Goal: Check status: Check status

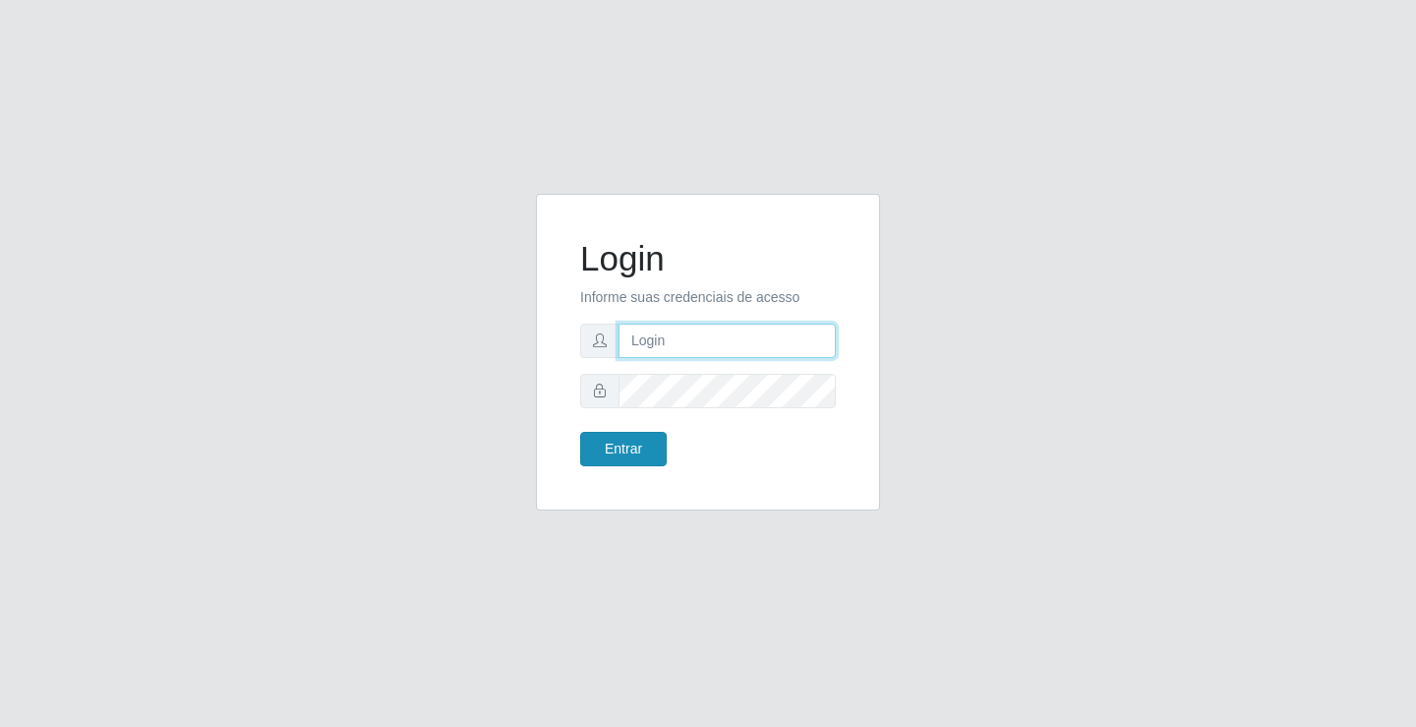
type input "[EMAIL_ADDRESS][DOMAIN_NAME]"
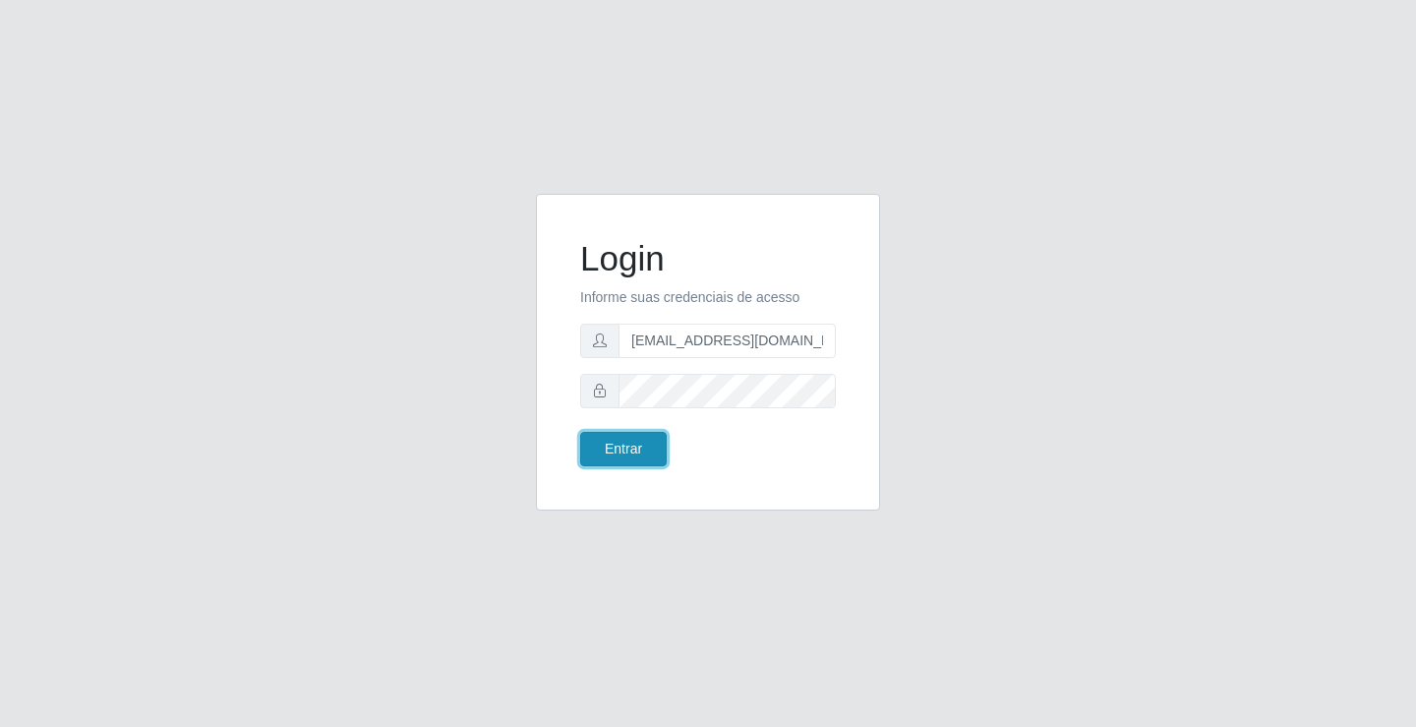
click at [633, 444] on button "Entrar" at bounding box center [623, 449] width 87 height 34
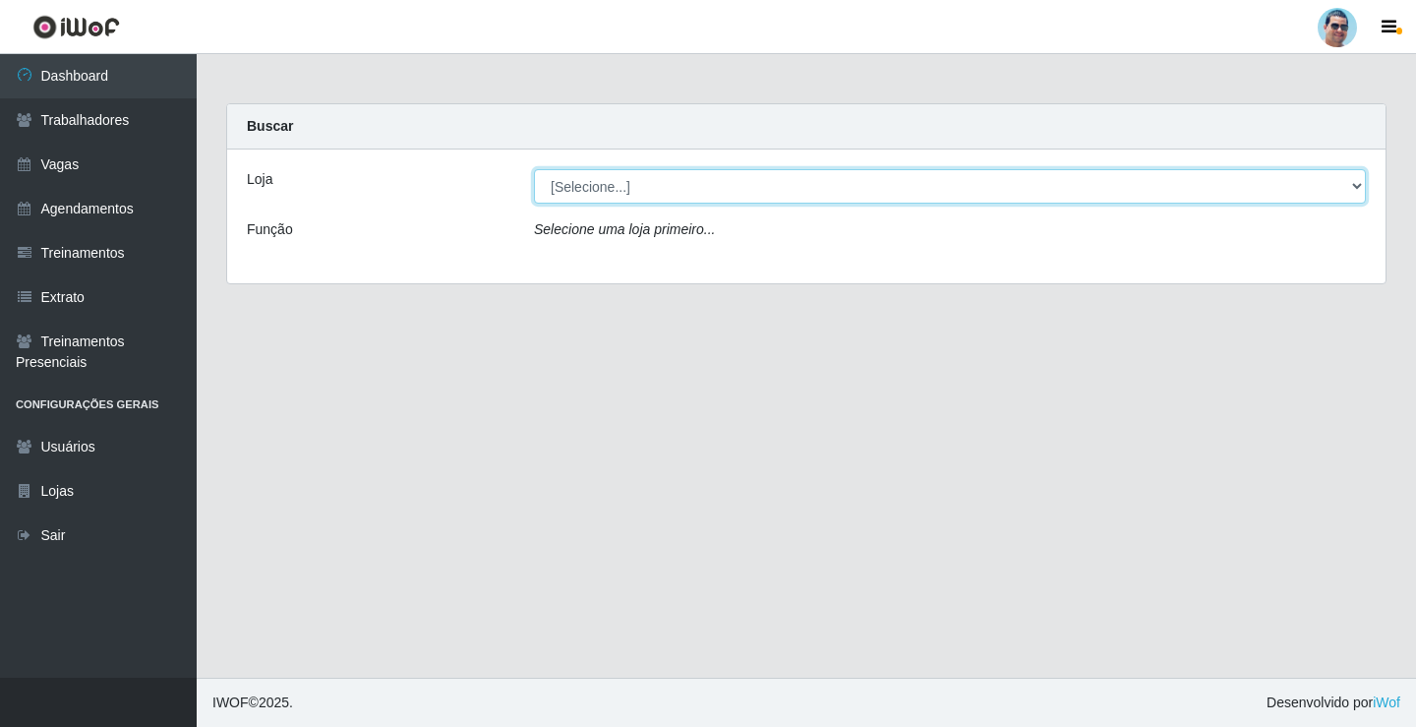
click at [789, 175] on select "[Selecione...] Mercadinho Extrabom" at bounding box center [950, 186] width 832 height 34
select select "175"
click at [534, 169] on select "[Selecione...] Mercadinho Extrabom" at bounding box center [950, 186] width 832 height 34
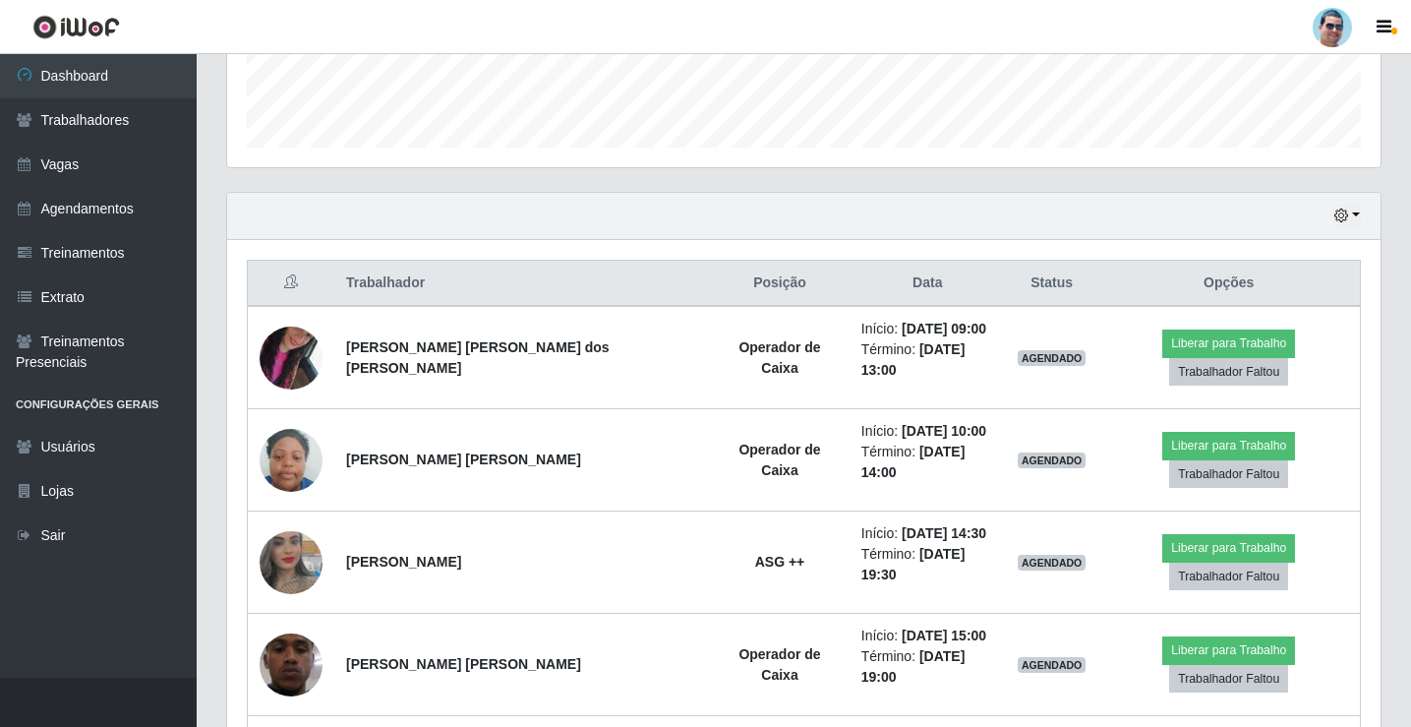
scroll to position [590, 0]
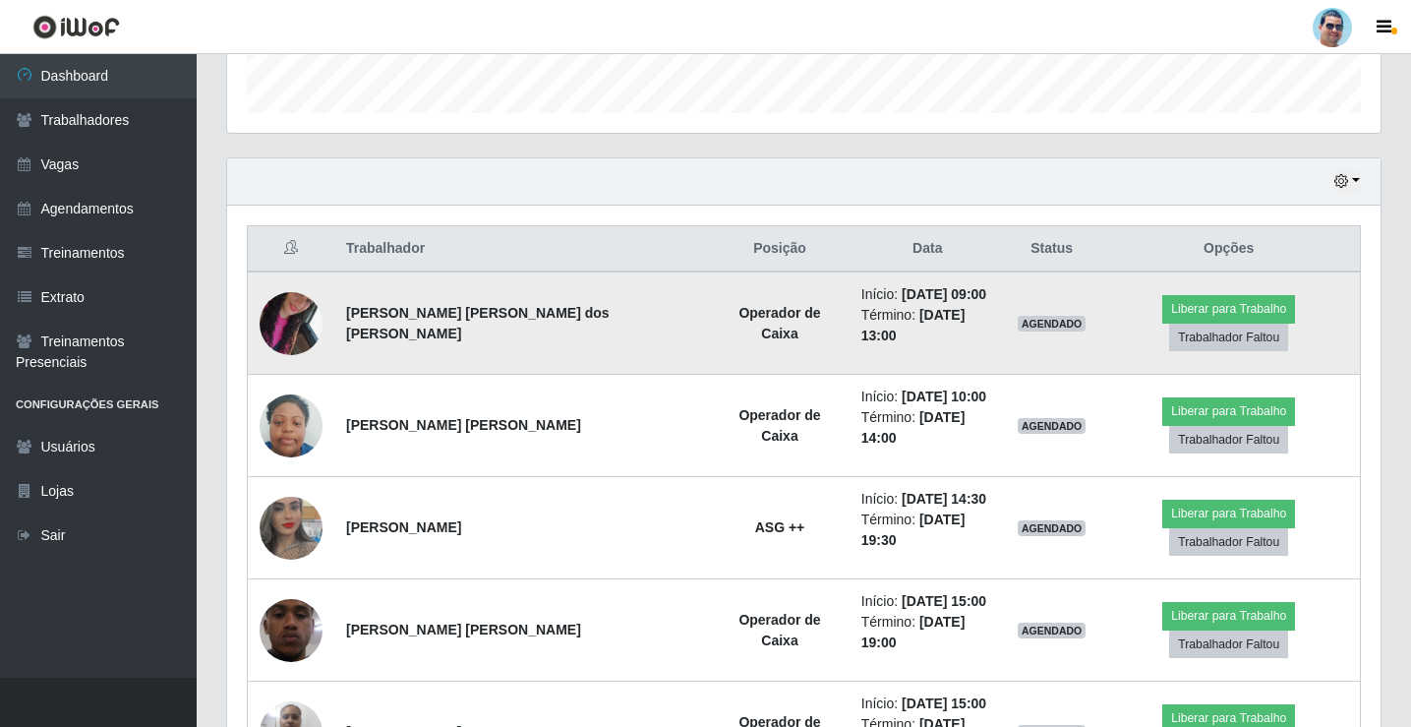
click at [288, 310] on img at bounding box center [291, 323] width 63 height 112
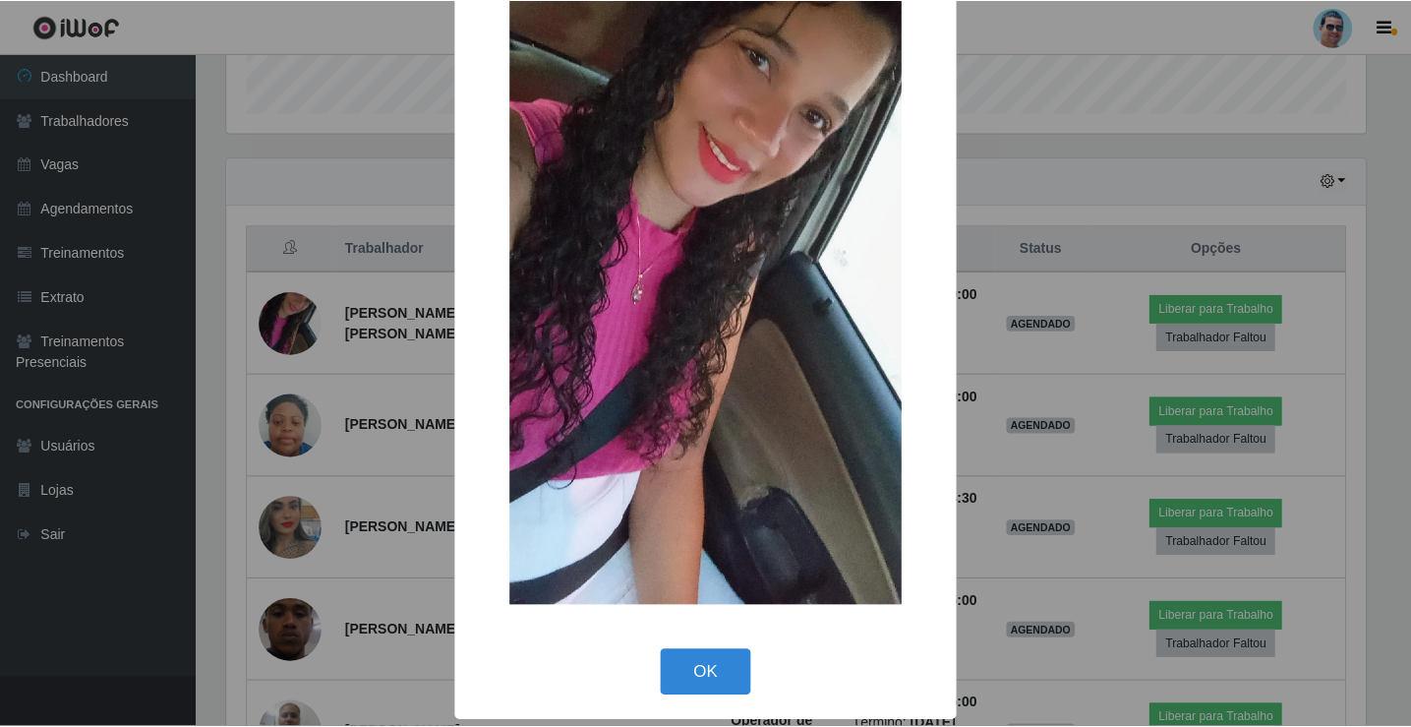
scroll to position [145, 0]
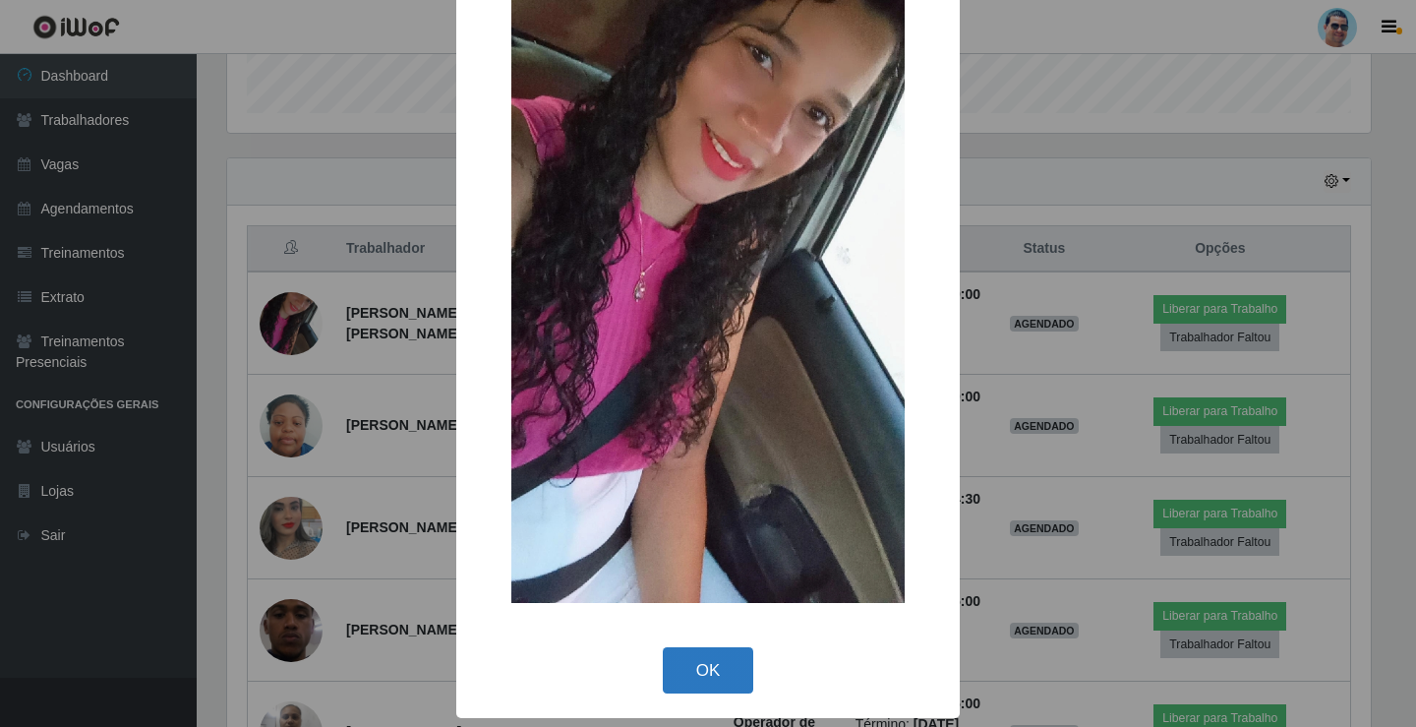
click at [697, 683] on button "OK" at bounding box center [708, 670] width 91 height 46
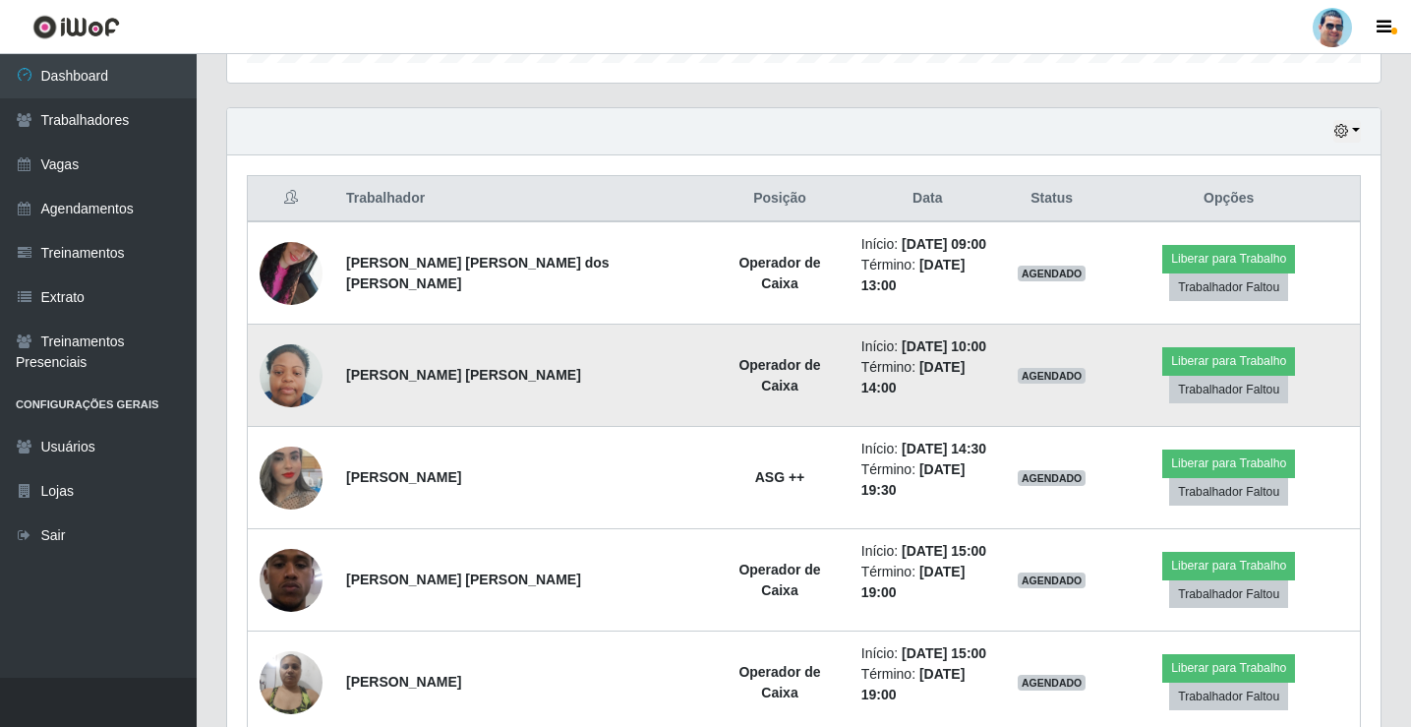
scroll to position [667, 0]
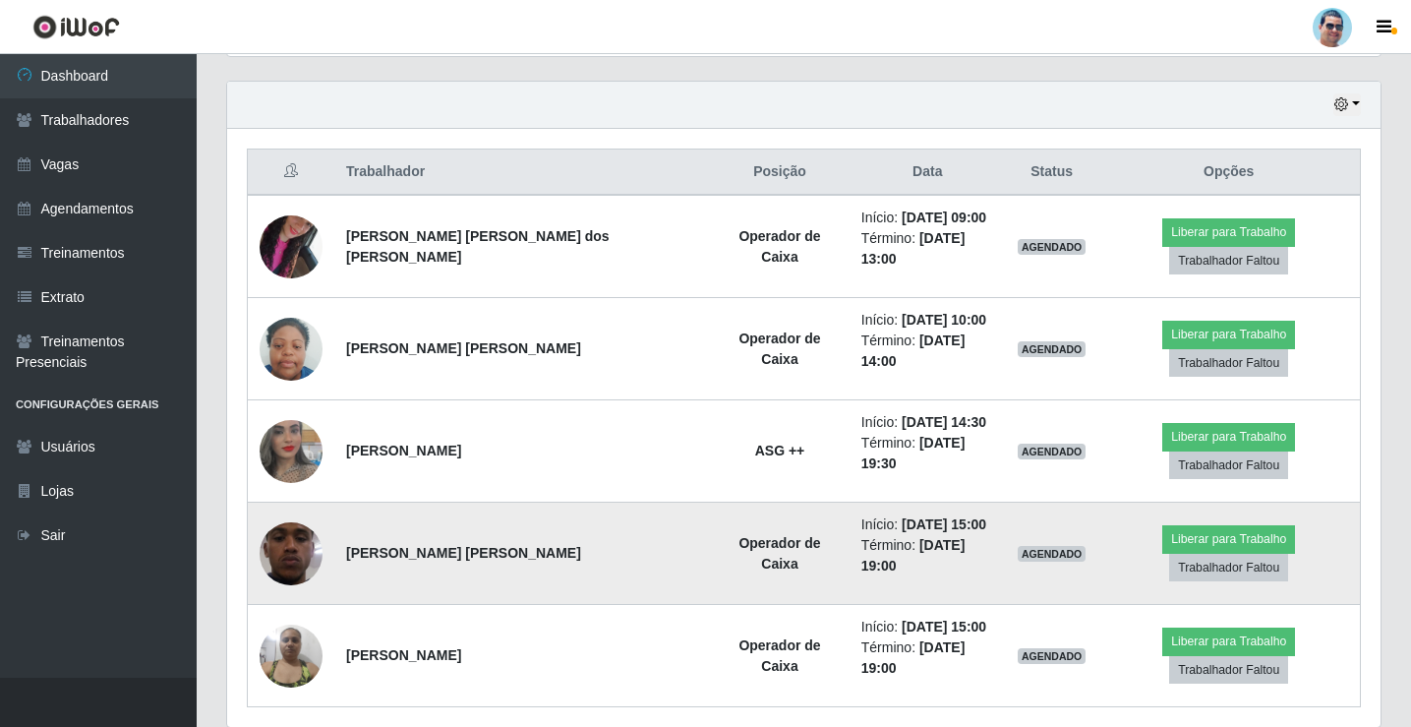
click at [304, 506] on img at bounding box center [291, 553] width 63 height 140
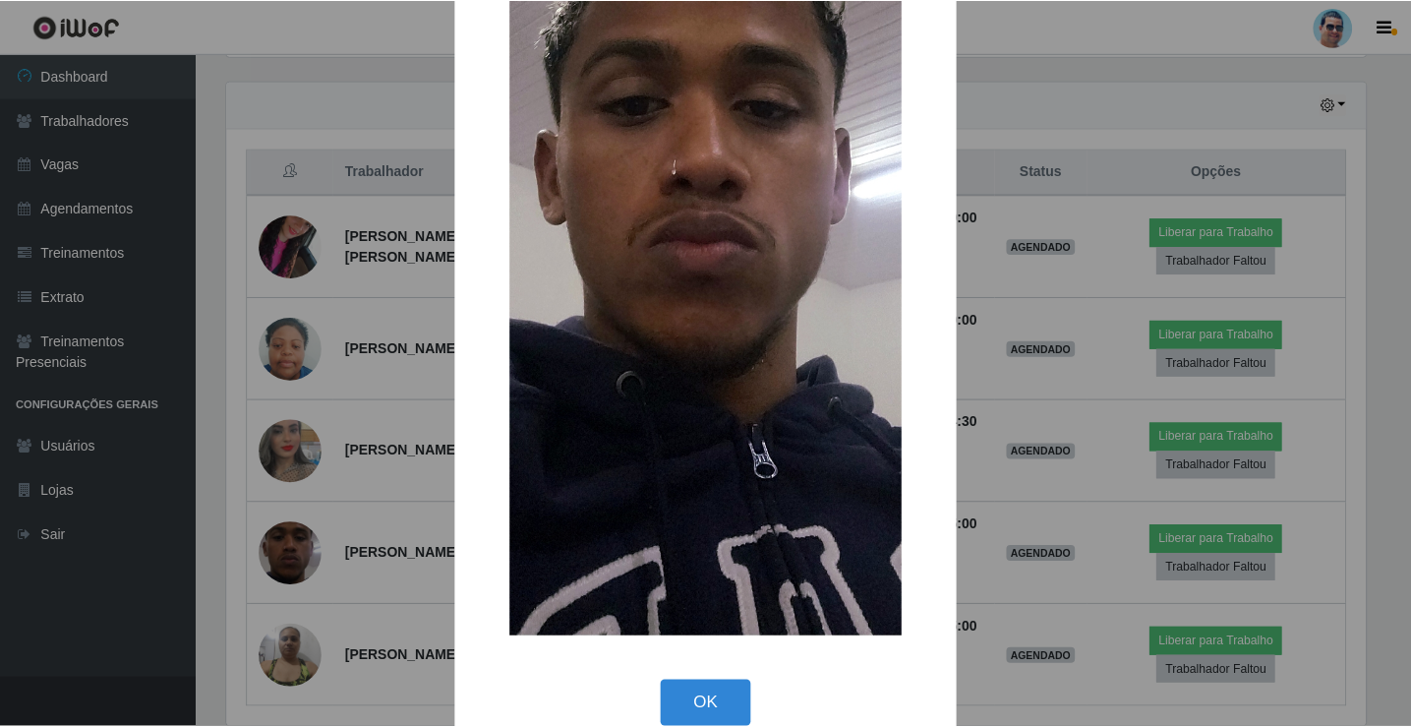
scroll to position [295, 0]
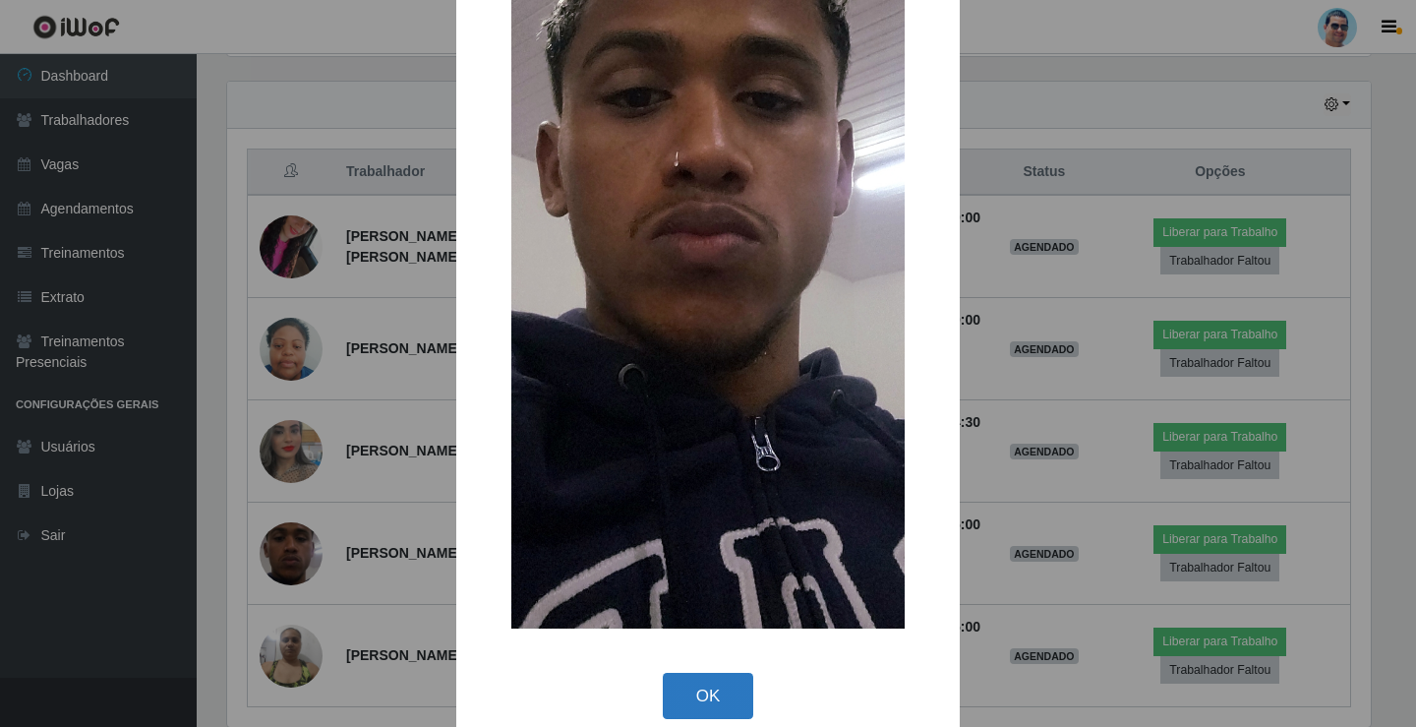
click at [691, 681] on button "OK" at bounding box center [708, 696] width 91 height 46
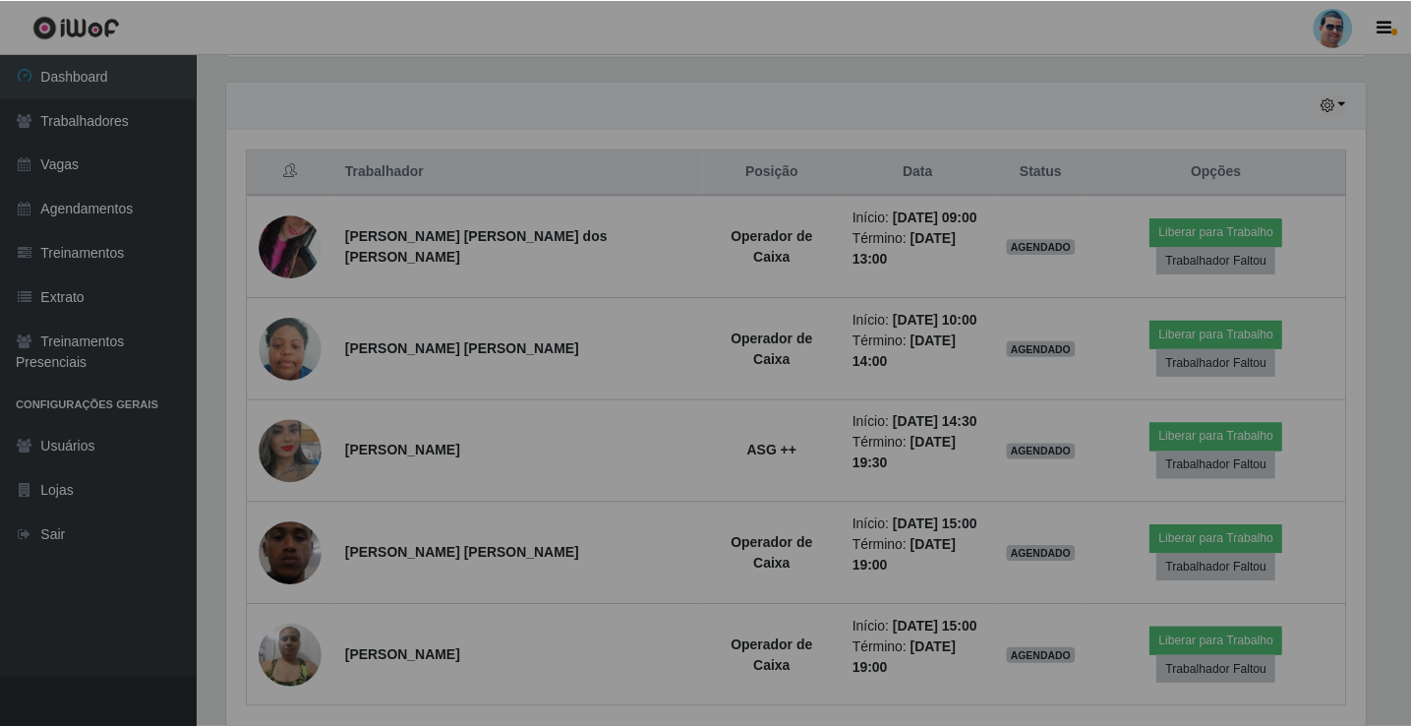
scroll to position [408, 1153]
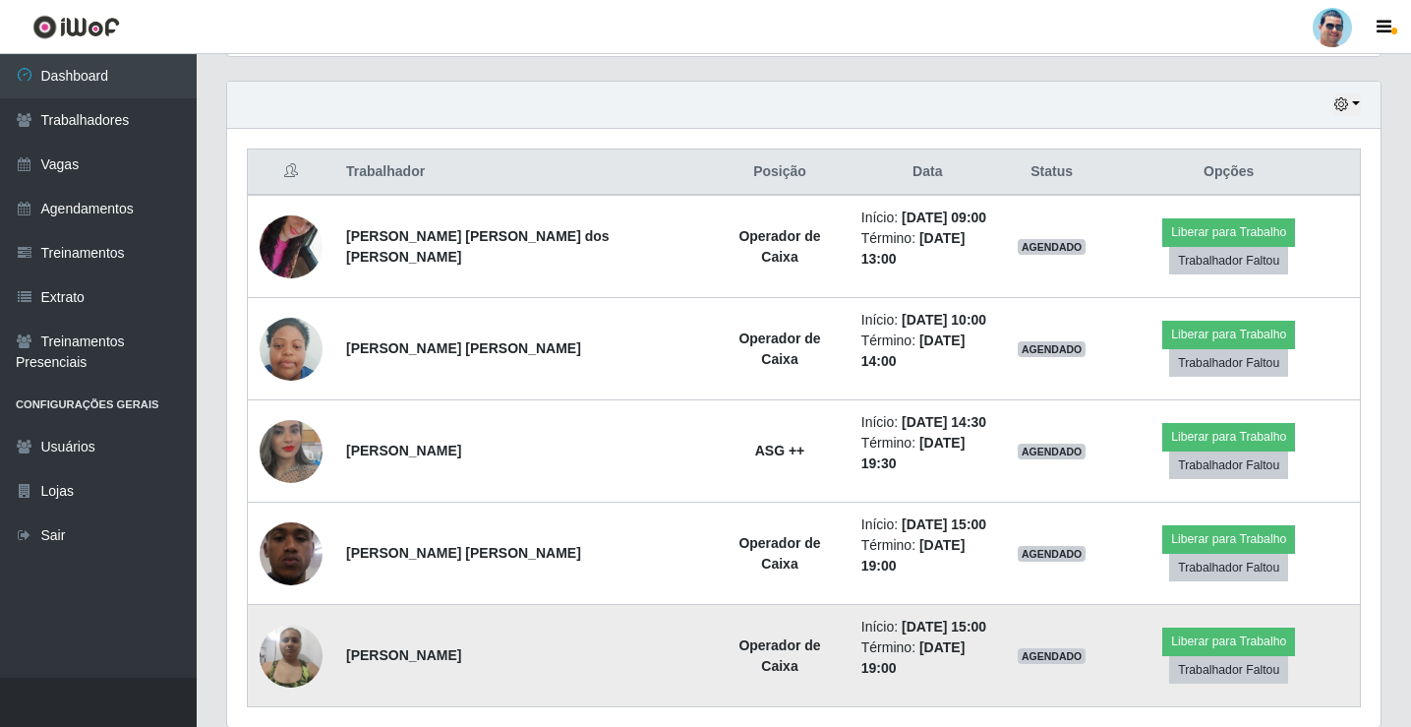
click at [304, 614] on img at bounding box center [291, 656] width 63 height 84
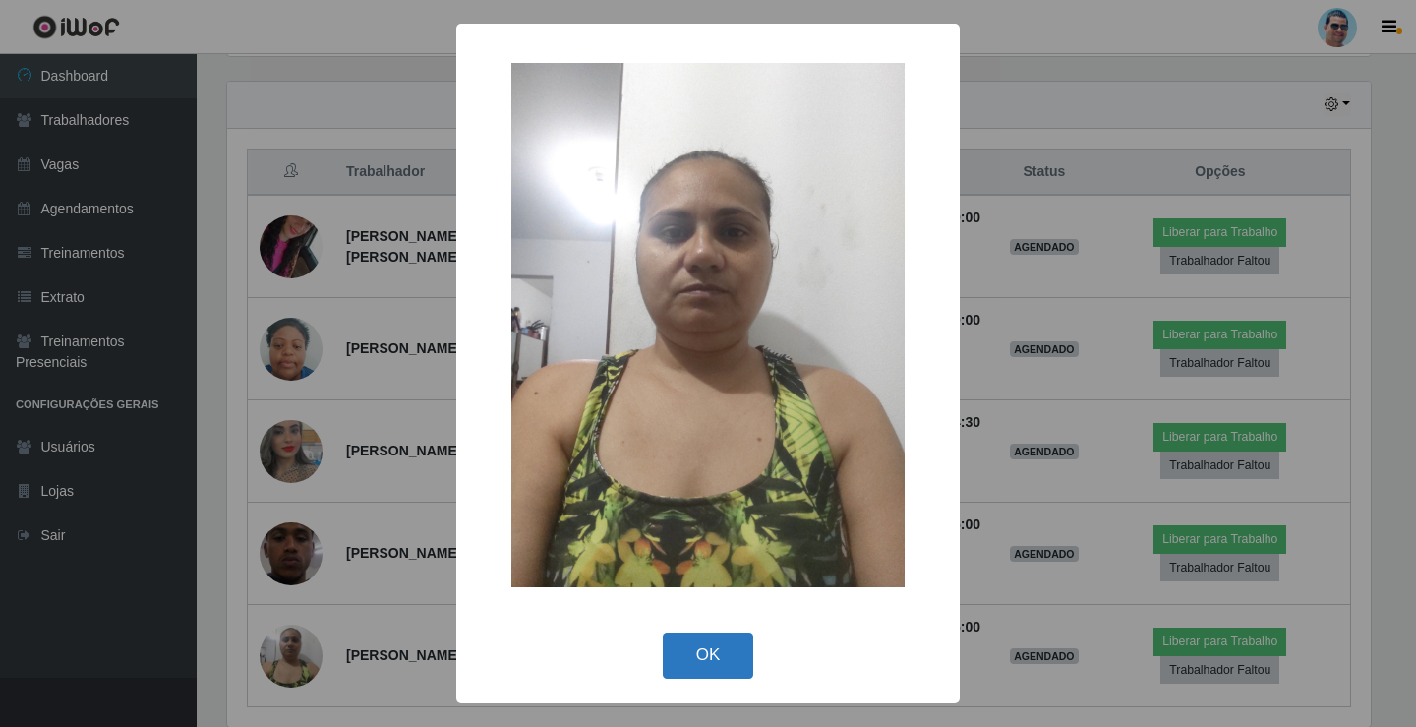
click at [724, 663] on button "OK" at bounding box center [708, 655] width 91 height 46
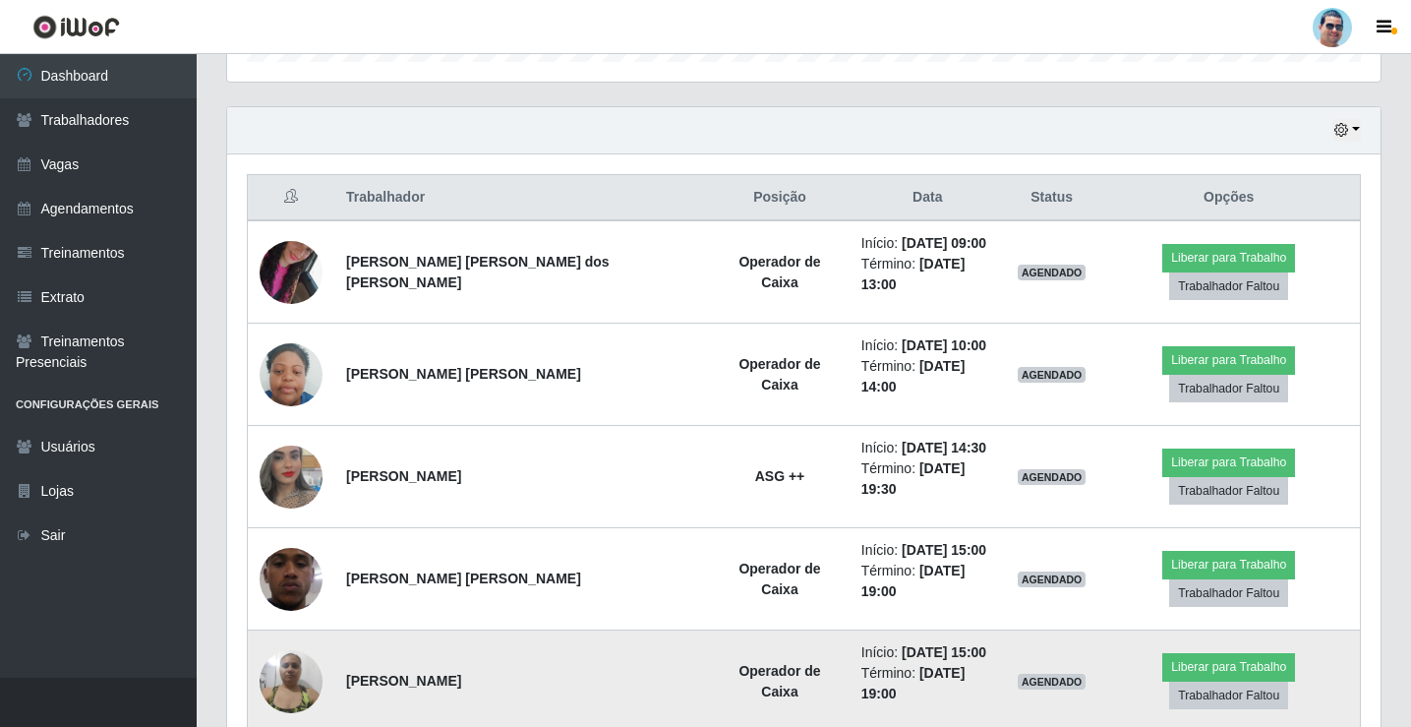
scroll to position [667, 0]
